Goal: Task Accomplishment & Management: Use online tool/utility

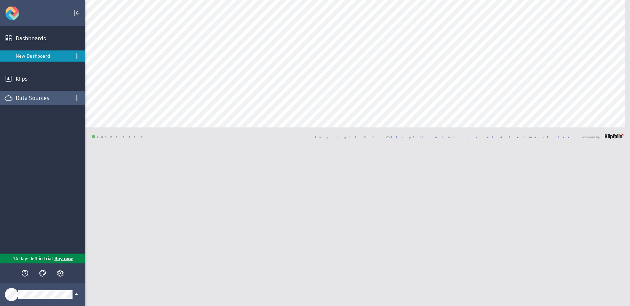
click at [34, 103] on div "Data Sources" at bounding box center [42, 98] width 85 height 14
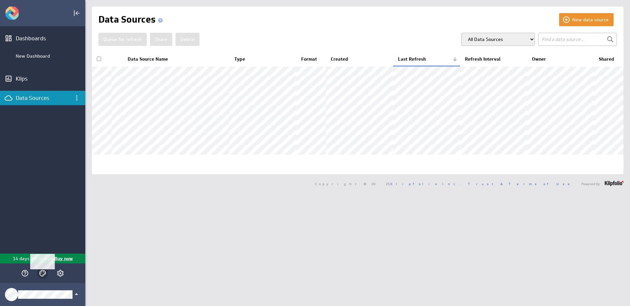
click at [40, 275] on icon "Themes" at bounding box center [43, 274] width 8 height 8
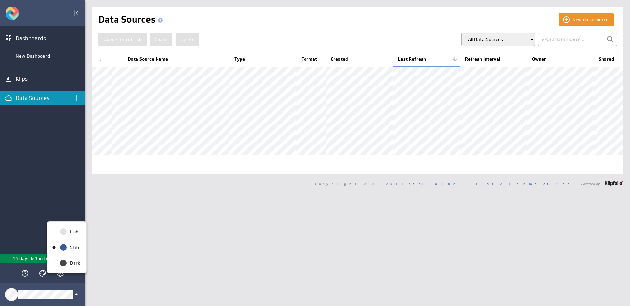
click at [41, 275] on div at bounding box center [315, 153] width 630 height 306
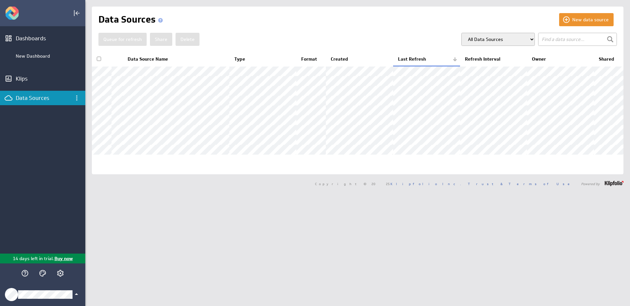
click at [72, 299] on div "Klipfolio Account" at bounding box center [42, 294] width 85 height 23
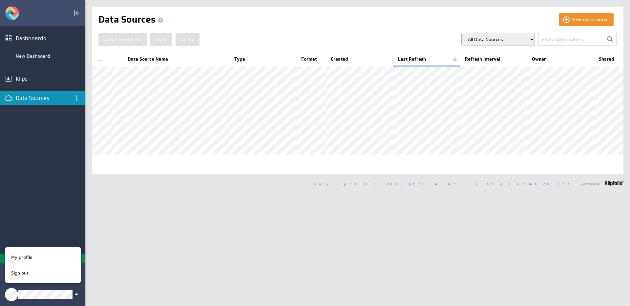
click at [72, 299] on div at bounding box center [315, 153] width 630 height 306
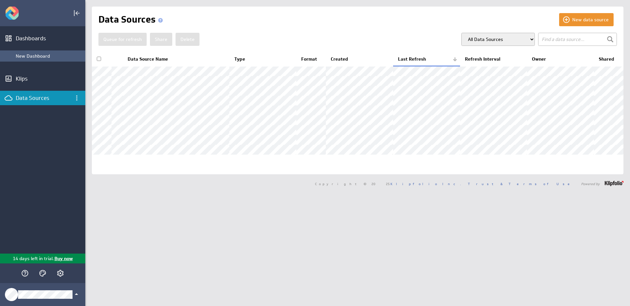
click at [38, 52] on div "New Dashboard" at bounding box center [42, 56] width 85 height 11
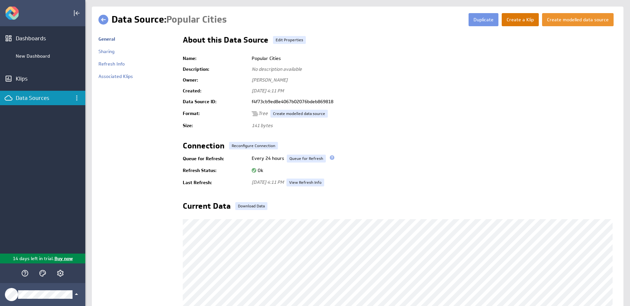
click at [519, 17] on button "Create a Klip" at bounding box center [520, 19] width 37 height 13
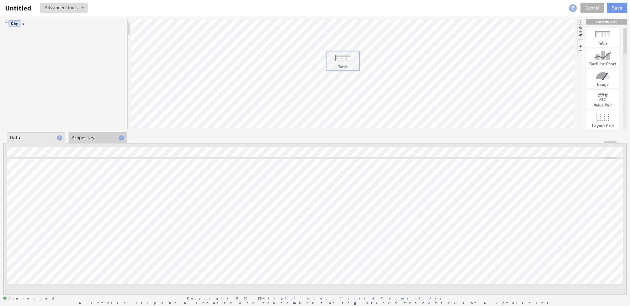
drag, startPoint x: 593, startPoint y: 38, endPoint x: 332, endPoint y: 61, distance: 261.2
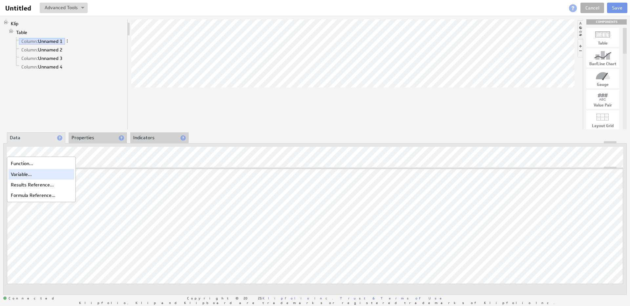
click at [18, 172] on div "Variable..." at bounding box center [42, 174] width 66 height 10
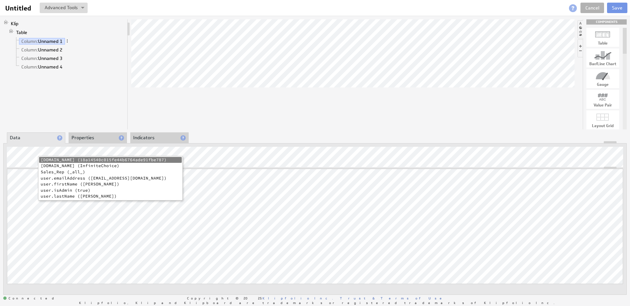
click at [79, 174] on li "Sales_Rep (_all_)" at bounding box center [110, 172] width 143 height 6
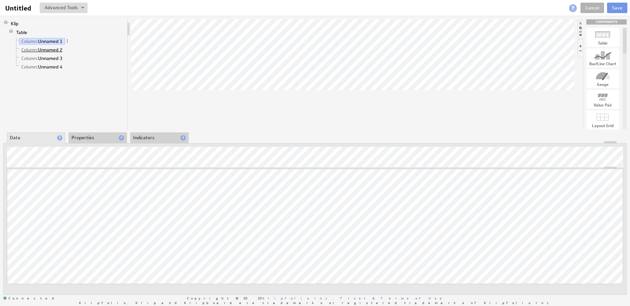
click at [52, 48] on link "Column: Unnamed 2" at bounding box center [42, 50] width 46 height 7
click at [42, 166] on div "Function..." at bounding box center [42, 163] width 66 height 10
click at [33, 174] on div "Variable..." at bounding box center [42, 174] width 66 height 10
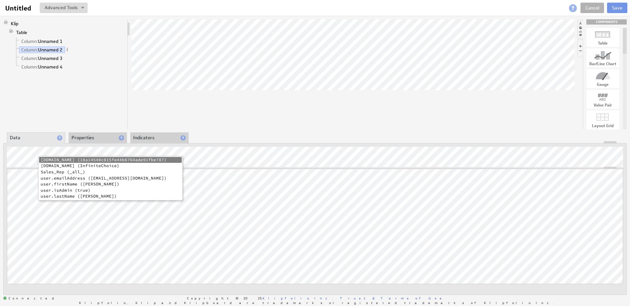
click at [88, 182] on li "user.firstName (Adnan)" at bounding box center [110, 184] width 143 height 6
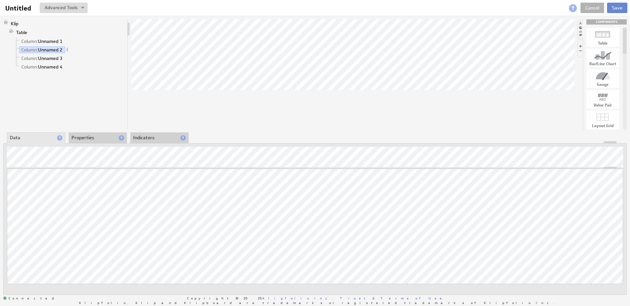
click at [626, 7] on button "Save" at bounding box center [617, 8] width 20 height 10
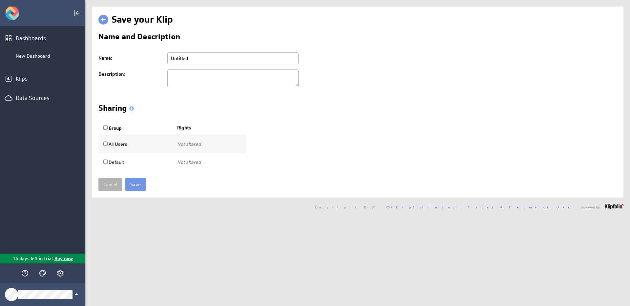
click at [105, 144] on input "All Users" at bounding box center [105, 144] width 4 height 4
checkbox input "true"
select select"] "b4b82ddeeebdfc41c93d640a402169a7:use"
click at [106, 125] on th "Group" at bounding box center [135, 128] width 74 height 14
click at [106, 128] on input "Group" at bounding box center [105, 128] width 4 height 4
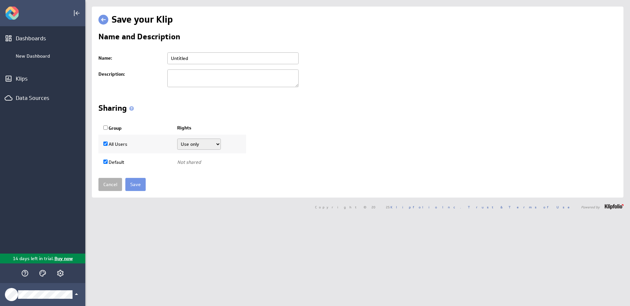
checkbox input "true"
select select"] "54dcafc9cf4403b1c824233055376eb8:use"
click at [190, 144] on select"] "Use only Use and edit Do not share" at bounding box center [199, 144] width 44 height 11
click at [107, 145] on input "All Users" at bounding box center [105, 144] width 4 height 4
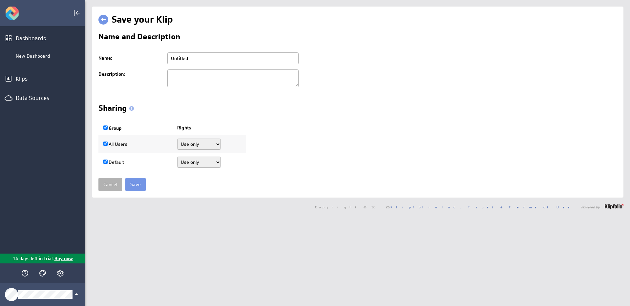
checkbox input "false"
click at [106, 165] on label "Default" at bounding box center [113, 162] width 21 height 6
click at [106, 164] on input "Default" at bounding box center [105, 162] width 4 height 4
checkbox input "false"
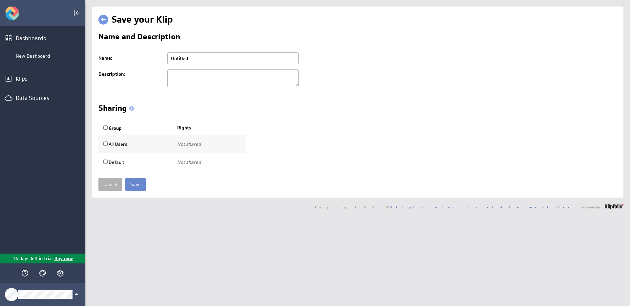
click at [144, 186] on input "Save" at bounding box center [135, 184] width 20 height 13
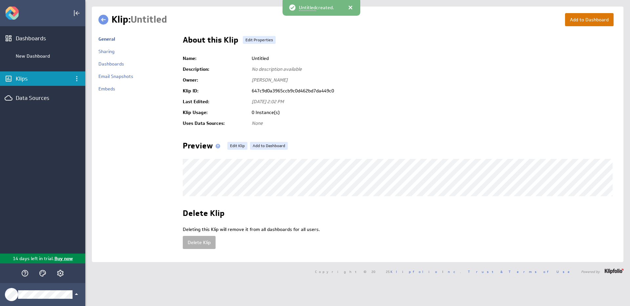
click at [571, 22] on button "Add to Dashboard" at bounding box center [589, 19] width 49 height 13
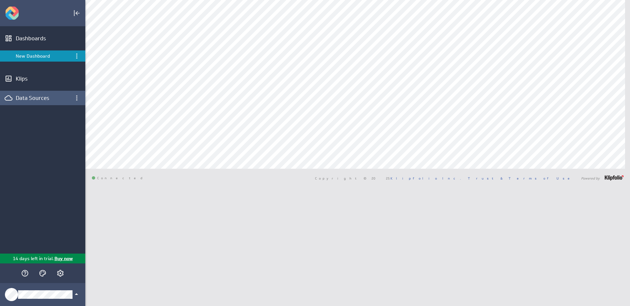
click at [40, 97] on div "Data Sources" at bounding box center [43, 97] width 54 height 7
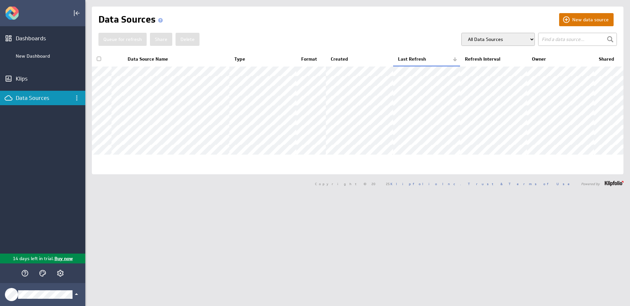
click at [581, 14] on button "New data source" at bounding box center [586, 19] width 54 height 13
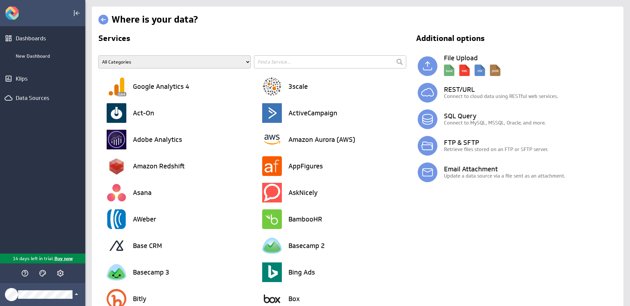
click at [290, 58] on input "text" at bounding box center [330, 61] width 152 height 13
type input "mixpa"
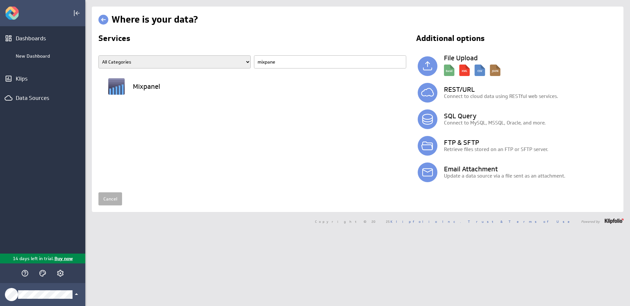
type input "mixpanel"
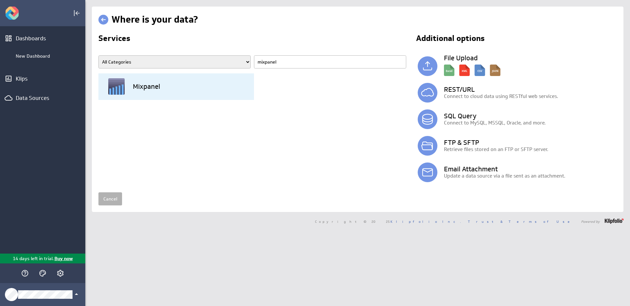
click at [169, 90] on div "Mixpanel" at bounding box center [180, 86] width 147 height 27
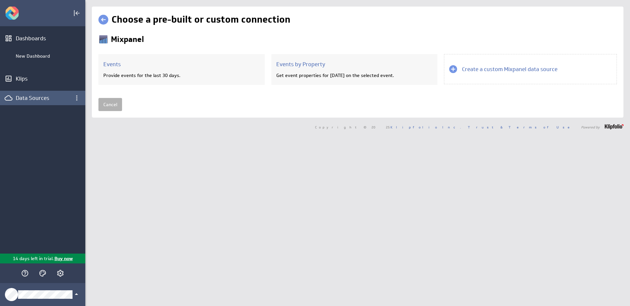
click at [42, 104] on div "Data Sources" at bounding box center [42, 98] width 85 height 14
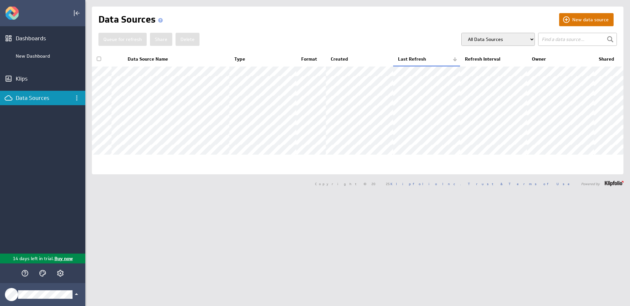
click at [585, 17] on button "New data source" at bounding box center [586, 19] width 54 height 13
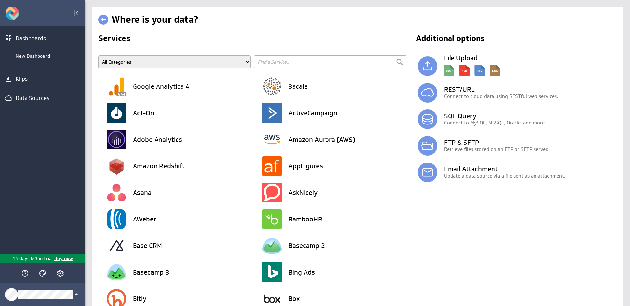
click at [265, 61] on input "text" at bounding box center [330, 61] width 152 height 13
type input "mixpa"
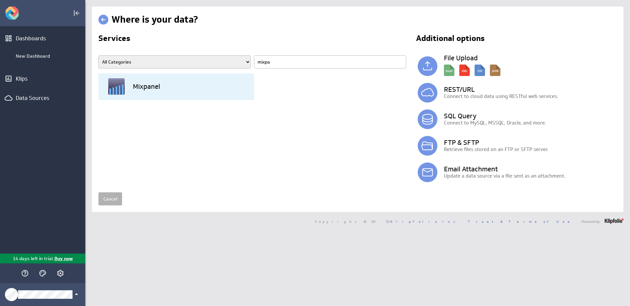
click at [155, 85] on h3 "Mixpanel" at bounding box center [146, 86] width 27 height 7
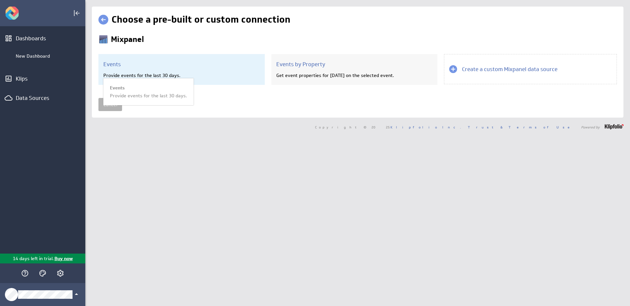
click at [226, 72] on div "Events Provide events for the last 30 days. Events Provide events for the last …" at bounding box center [181, 69] width 166 height 31
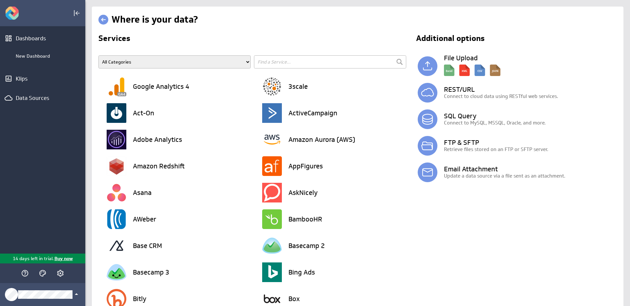
click at [283, 61] on input "text" at bounding box center [330, 61] width 152 height 13
type input "mixpanel"
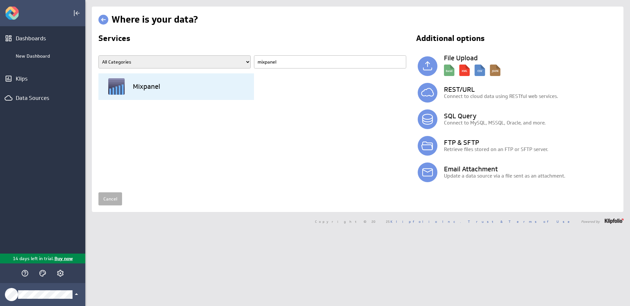
click at [158, 81] on div "Mixpanel" at bounding box center [180, 86] width 147 height 27
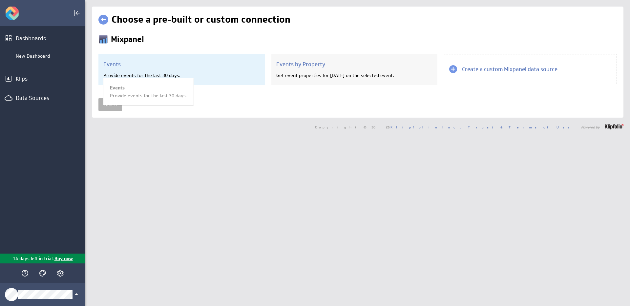
click at [231, 70] on div "Events Provide events for the last 30 days. Events Provide events for the last …" at bounding box center [181, 69] width 166 height 31
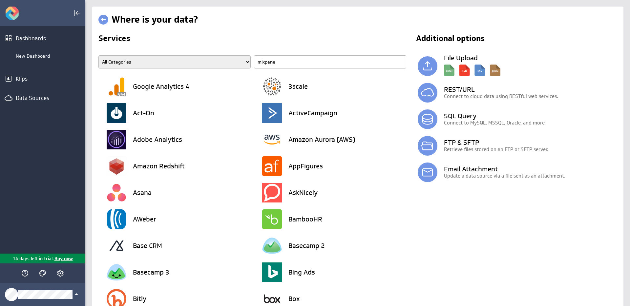
type input "mixpanel"
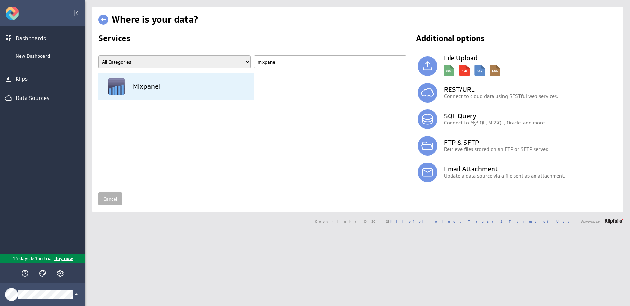
click at [133, 92] on div "Mixpanel" at bounding box center [180, 86] width 147 height 27
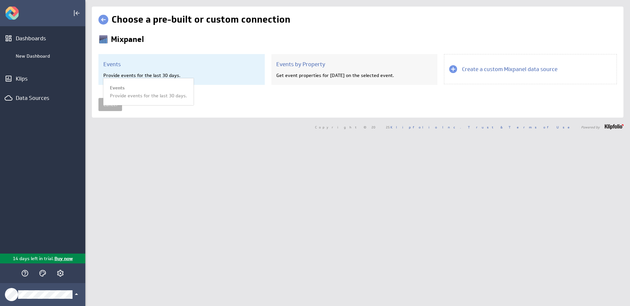
click at [158, 66] on h3 "Events" at bounding box center [181, 64] width 156 height 7
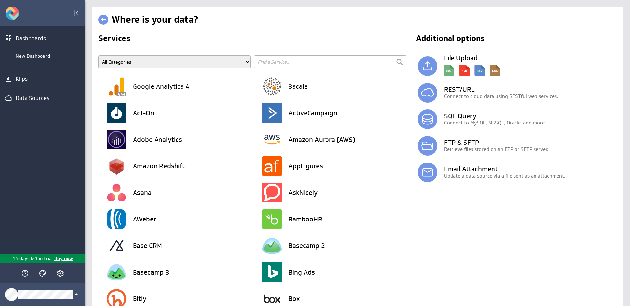
click at [293, 61] on input "text" at bounding box center [330, 61] width 152 height 13
type input "mixpanel"
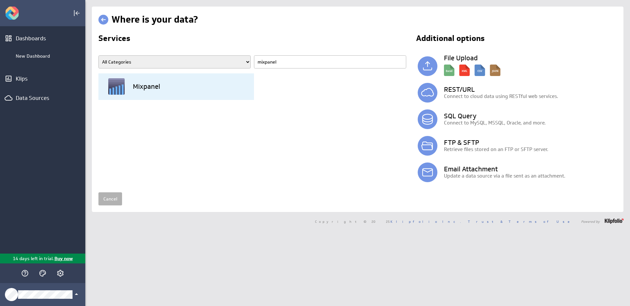
click at [186, 81] on div "Mixpanel" at bounding box center [180, 86] width 147 height 27
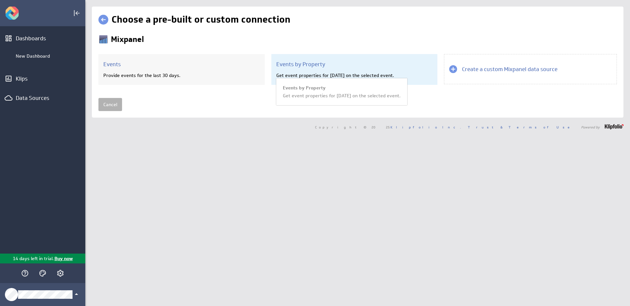
click at [386, 69] on div "Events by Property Get event properties for today on the selected event. Events…" at bounding box center [354, 69] width 166 height 31
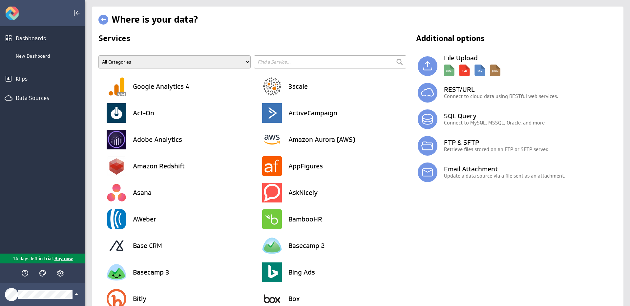
click at [299, 61] on input "text" at bounding box center [330, 61] width 152 height 13
type input "mixpanel"
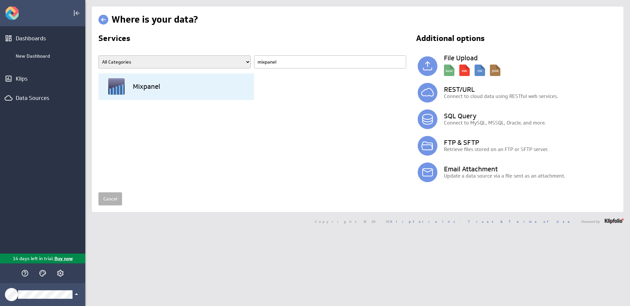
click at [182, 90] on div "Mixpanel" at bounding box center [180, 86] width 147 height 27
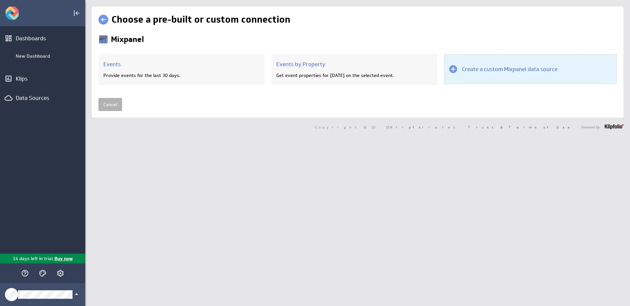
click at [491, 74] on div "Create a custom Mixpanel data source" at bounding box center [530, 69] width 173 height 30
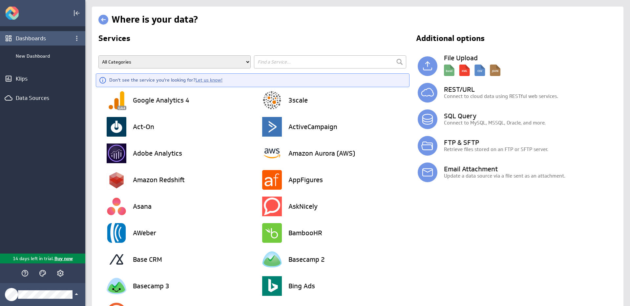
click at [32, 37] on div "Dashboards" at bounding box center [43, 38] width 54 height 7
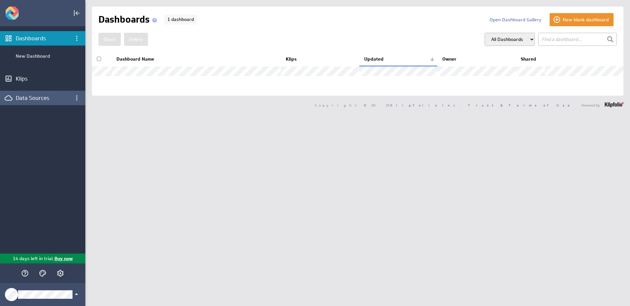
click at [45, 98] on div "Data Sources" at bounding box center [43, 97] width 54 height 7
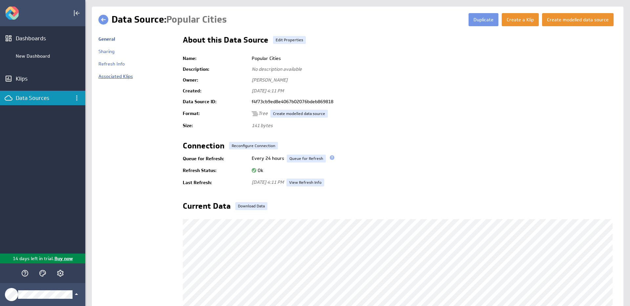
click at [115, 79] on link "Associated Klips" at bounding box center [115, 76] width 34 height 6
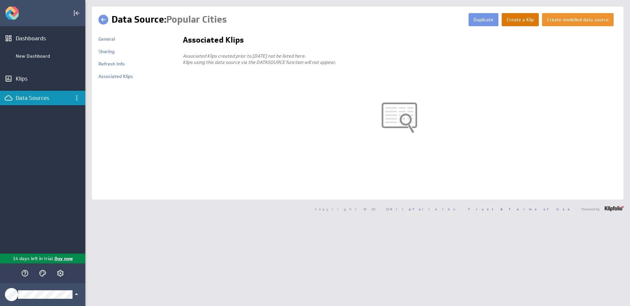
click at [516, 22] on button "Create a Klip" at bounding box center [520, 19] width 37 height 13
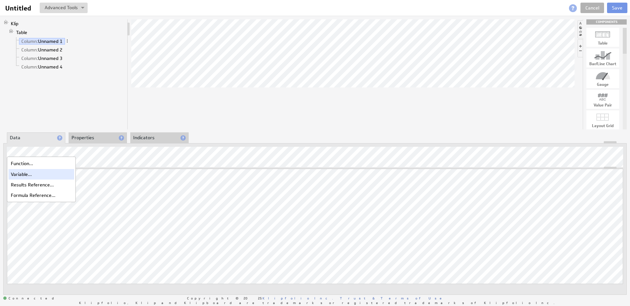
click at [20, 171] on div "Variable..." at bounding box center [42, 174] width 66 height 10
click at [27, 183] on div "Results Reference..." at bounding box center [42, 185] width 66 height 10
click at [41, 186] on div "Results Reference..." at bounding box center [42, 185] width 66 height 10
click at [594, 7] on link "Cancel" at bounding box center [592, 8] width 24 height 10
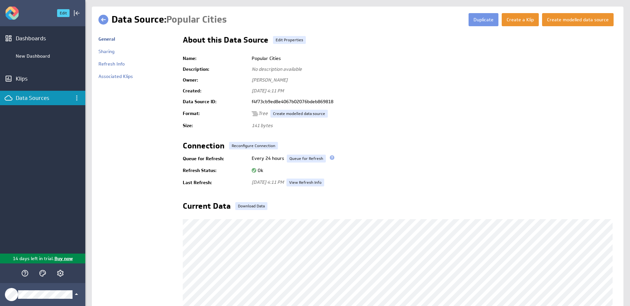
click at [16, 13] on img "Go to Dashboards" at bounding box center [12, 13] width 13 height 13
